Goal: Navigation & Orientation: Find specific page/section

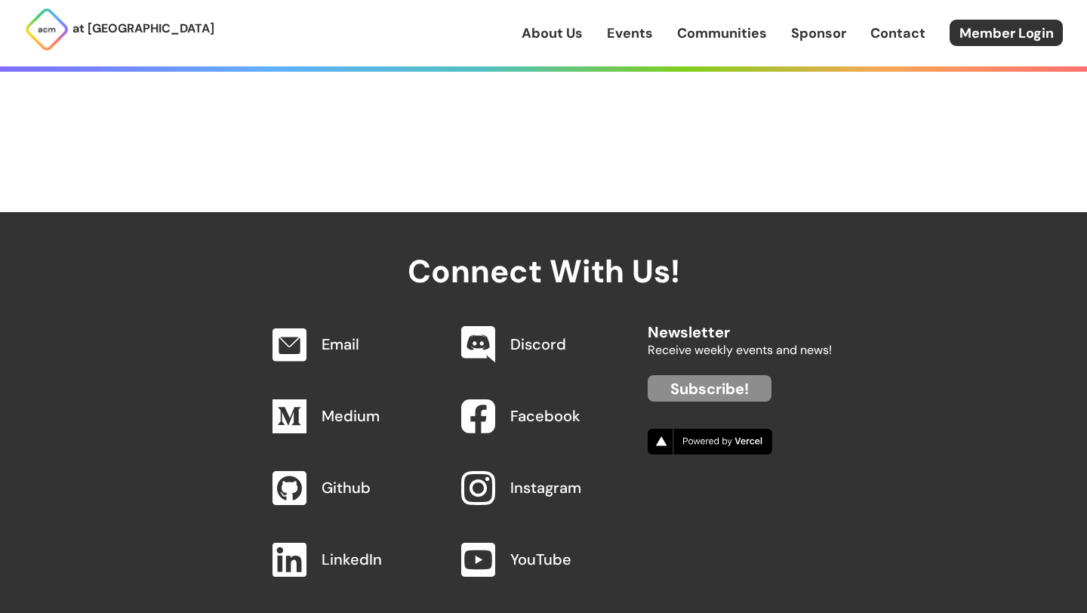
scroll to position [1577, 0]
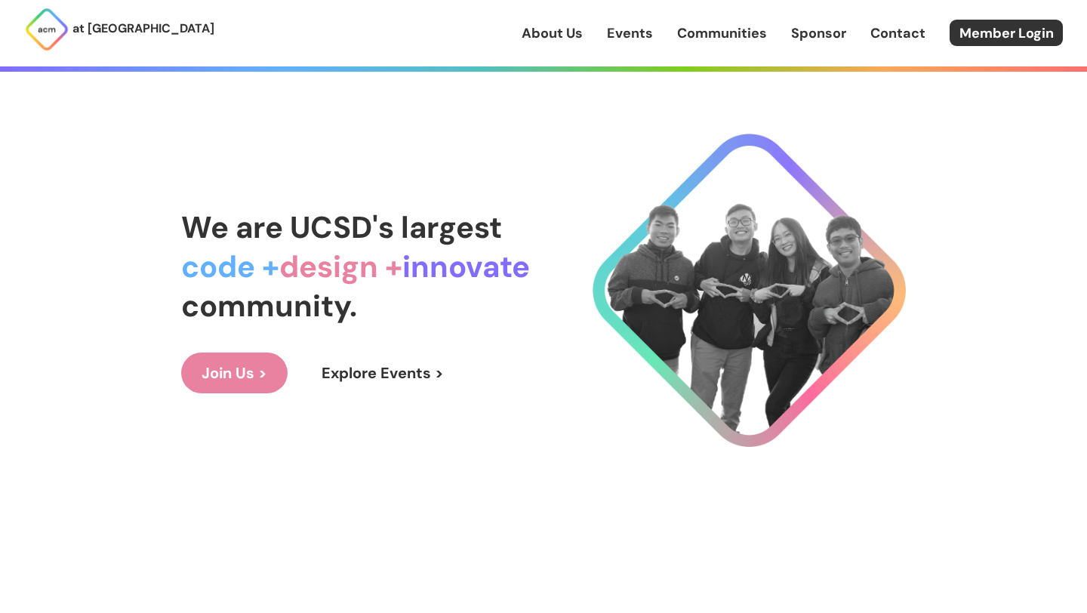
scroll to position [47, 0]
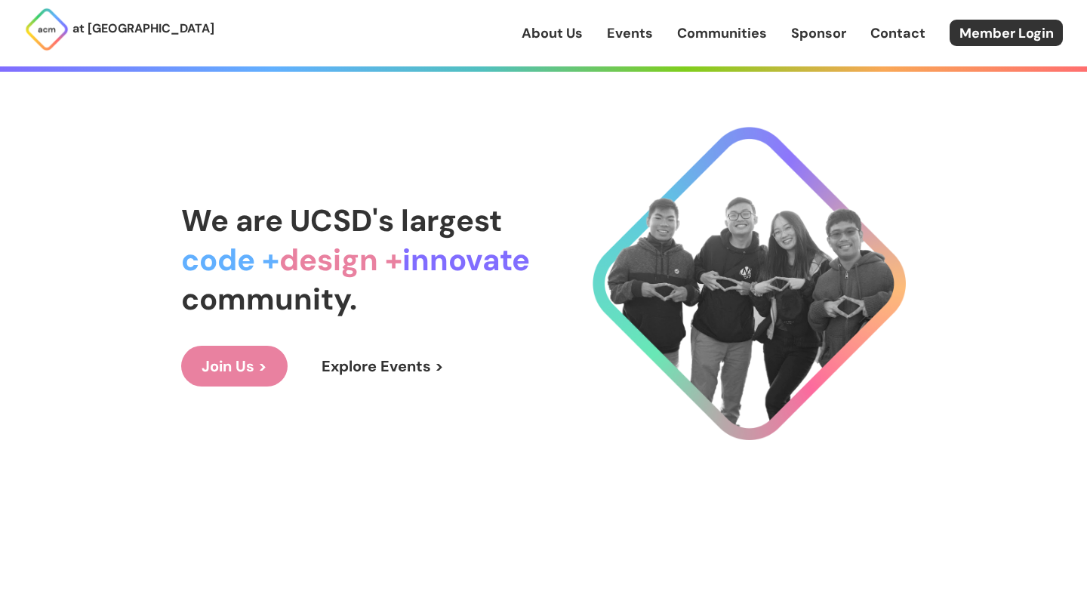
click at [535, 534] on div "We are UCSD's largest code + design + innovate community. Join Us > Explore Eve…" at bounding box center [543, 293] width 725 height 552
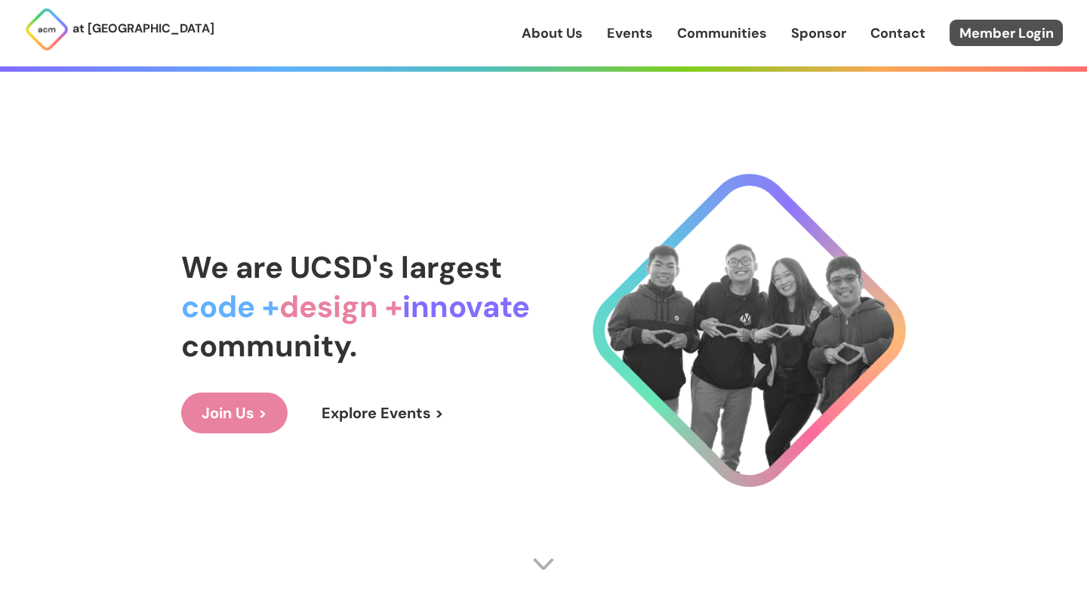
click at [986, 33] on link "Member Login" at bounding box center [1005, 33] width 113 height 26
